Goal: Task Accomplishment & Management: Manage account settings

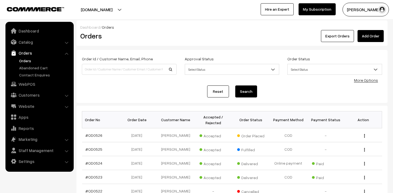
click at [24, 61] on link "Orders" at bounding box center [45, 61] width 54 height 6
click at [356, 4] on button "[PERSON_NAME]" at bounding box center [365, 10] width 46 height 14
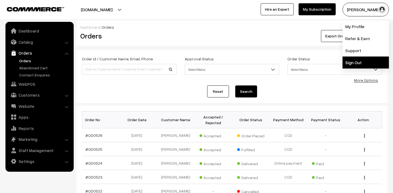
click at [353, 60] on link "Sign Out" at bounding box center [365, 62] width 46 height 12
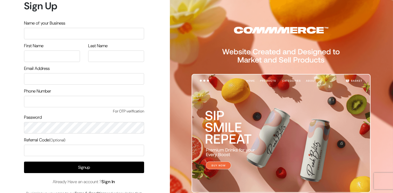
click at [113, 182] on link "Sign In" at bounding box center [108, 182] width 14 height 6
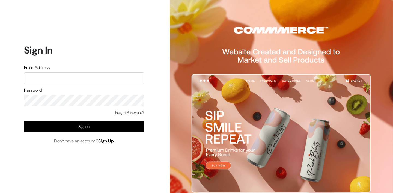
click at [83, 80] on input "text" at bounding box center [84, 77] width 120 height 11
type input "lokesh@yourdesignstore.in"
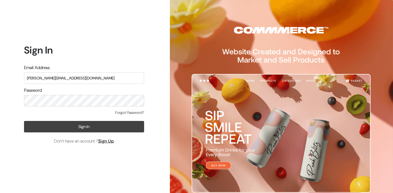
click at [77, 126] on button "Sign In" at bounding box center [84, 126] width 120 height 11
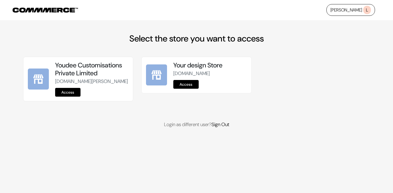
click at [68, 97] on link "Access" at bounding box center [67, 92] width 25 height 9
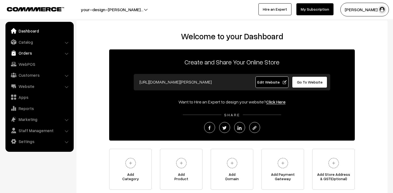
click at [29, 52] on link "Orders" at bounding box center [39, 53] width 65 height 10
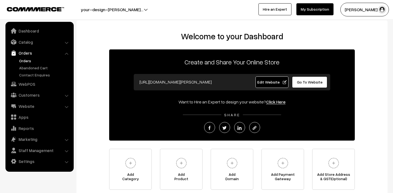
click at [26, 60] on link "Orders" at bounding box center [45, 61] width 54 height 6
